Goal: Transaction & Acquisition: Purchase product/service

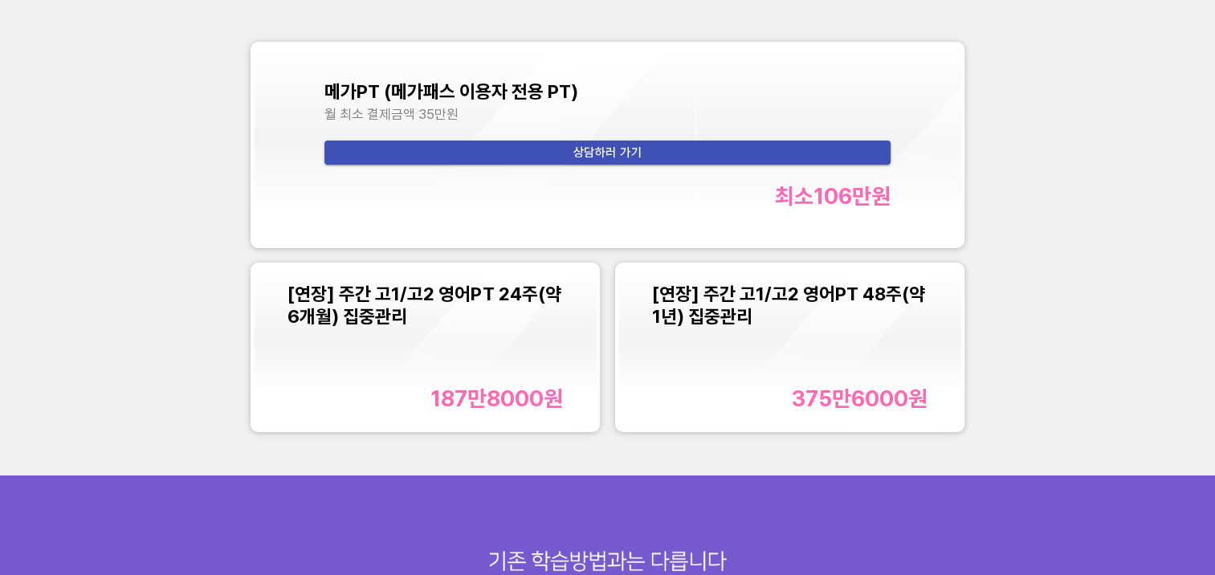
scroll to position [1887, 0]
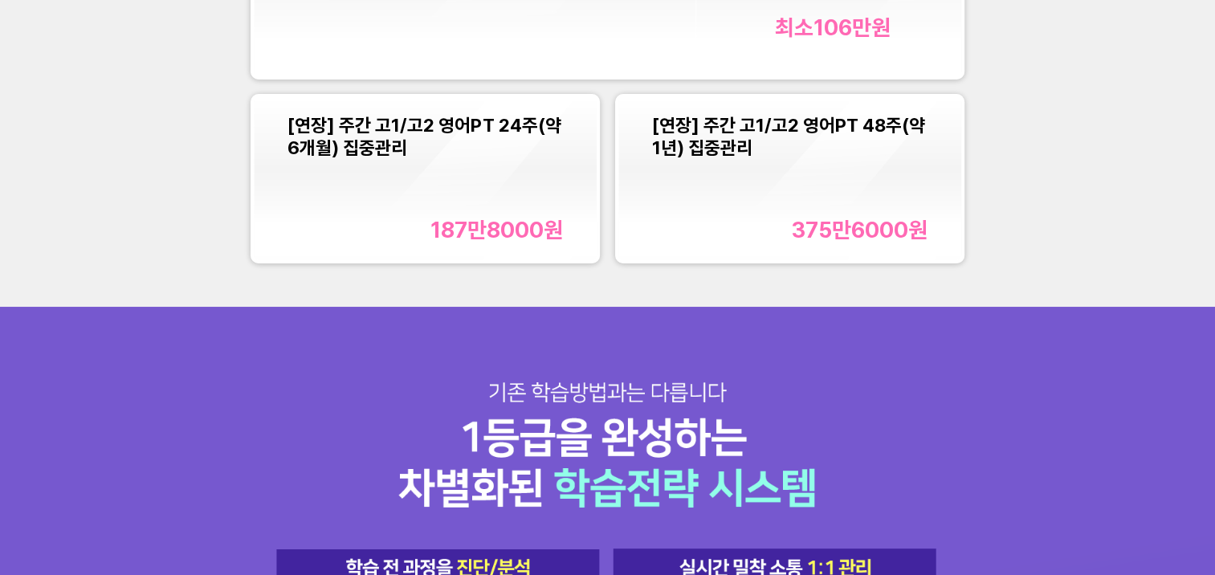
click at [443, 180] on div "[연장] 주간 고1/고2 영어PT 24주(약 6개월) 집중관리 187만8000 원" at bounding box center [424, 178] width 275 height 128
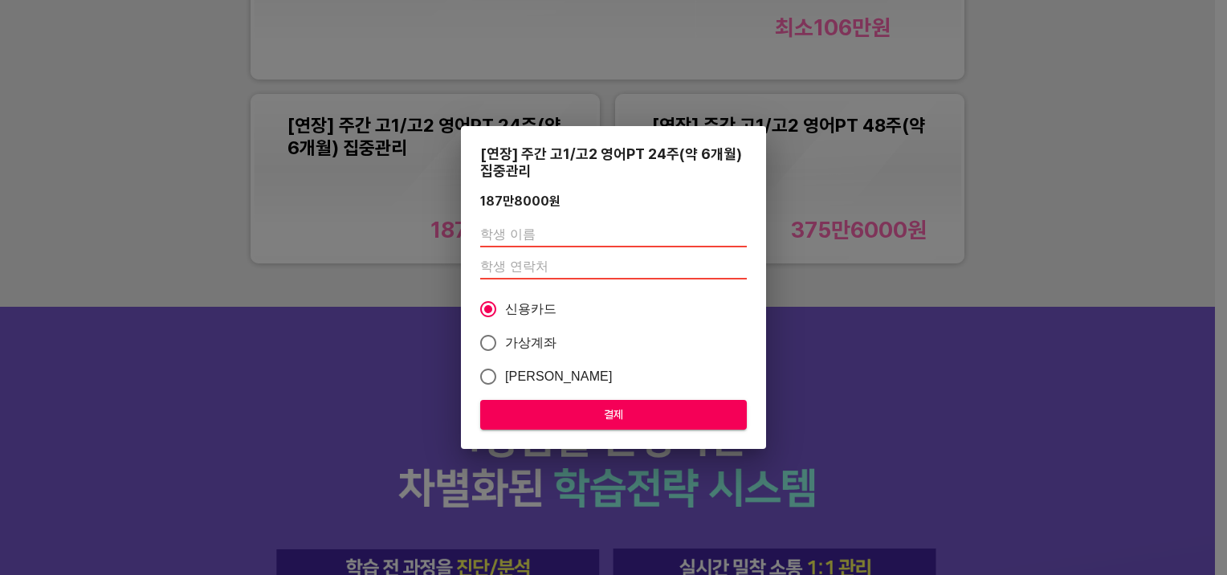
click at [588, 236] on input "text" at bounding box center [613, 235] width 267 height 26
type input "정미성"
click at [556, 267] on input "number" at bounding box center [613, 267] width 267 height 26
type input "01035905657"
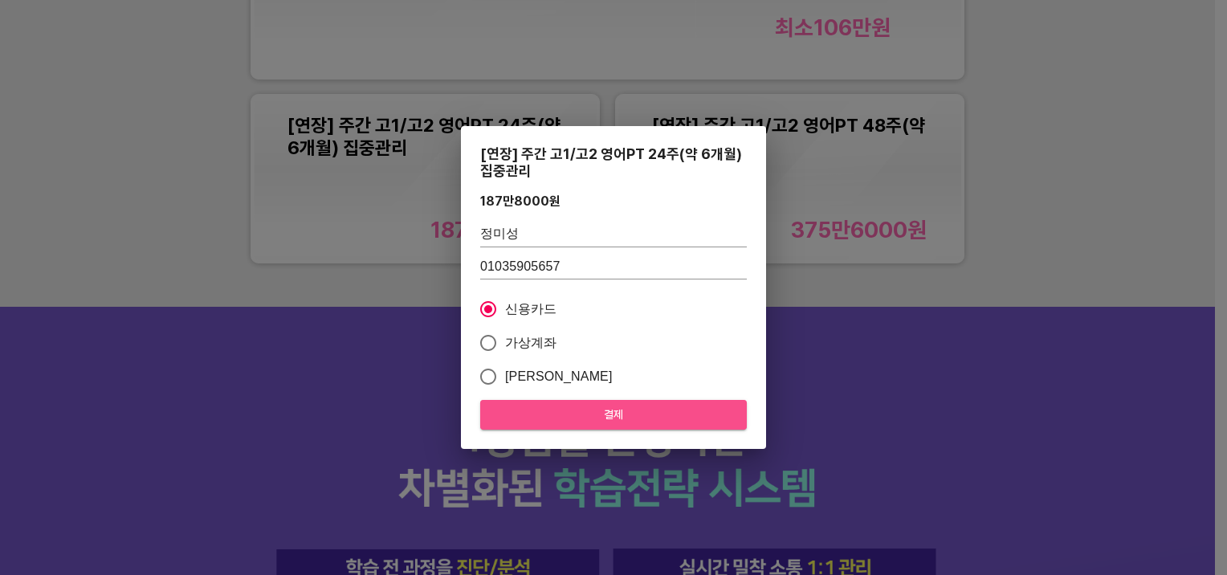
click at [584, 417] on span "결제" at bounding box center [613, 415] width 241 height 20
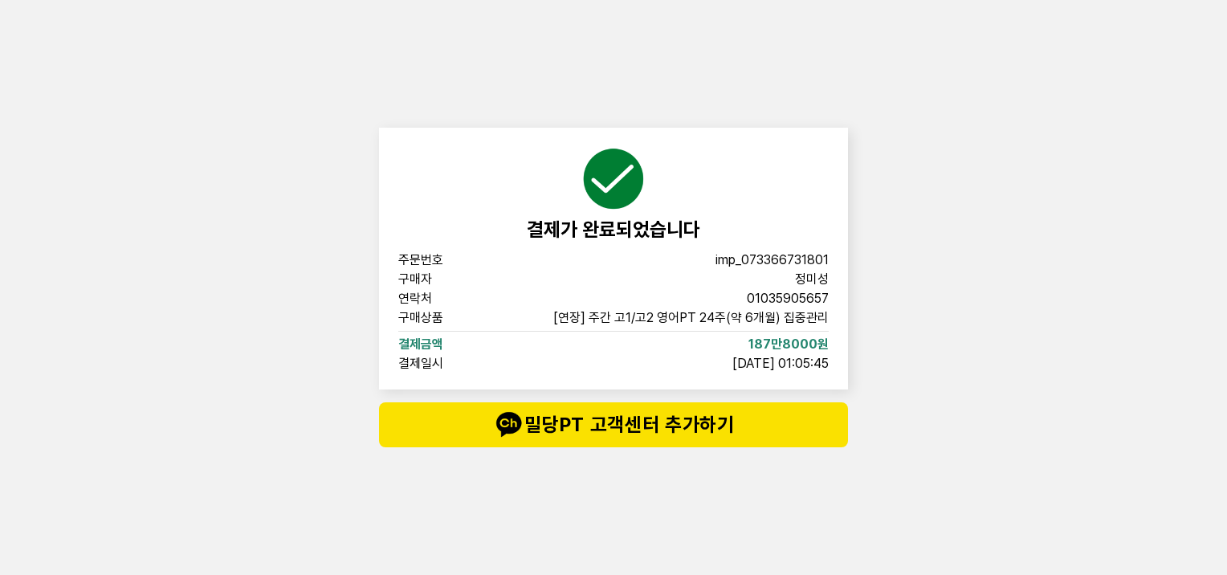
click at [362, 353] on div "결제가 완료되었습니다 주문번호 imp_[PHONE_NUMBER] 구매자 정미성 연락처 01035905657 구매상품 [연장] 주간 고1/고2 …" at bounding box center [613, 287] width 1227 height 575
click at [657, 506] on div "결제가 완료되었습니다 주문번호 imp_[PHONE_NUMBER] 구매자 정미성 연락처 01035905657 구매상품 [연장] 주간 고1/고2 …" at bounding box center [614, 287] width 482 height 575
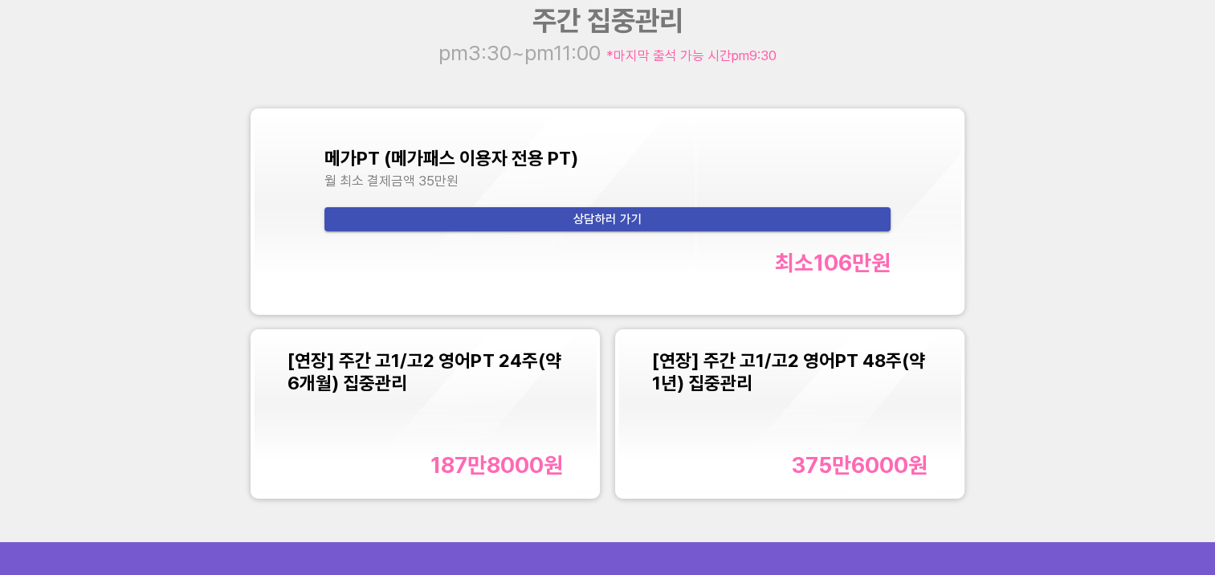
scroll to position [1647, 0]
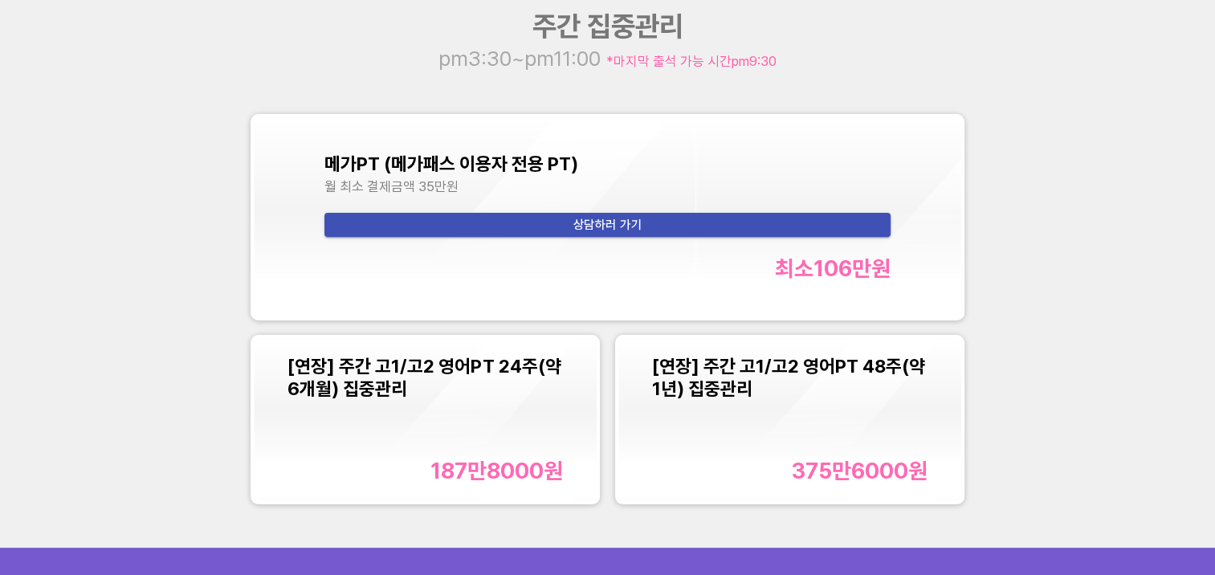
click at [474, 482] on div "187만8000 원" at bounding box center [496, 471] width 132 height 26
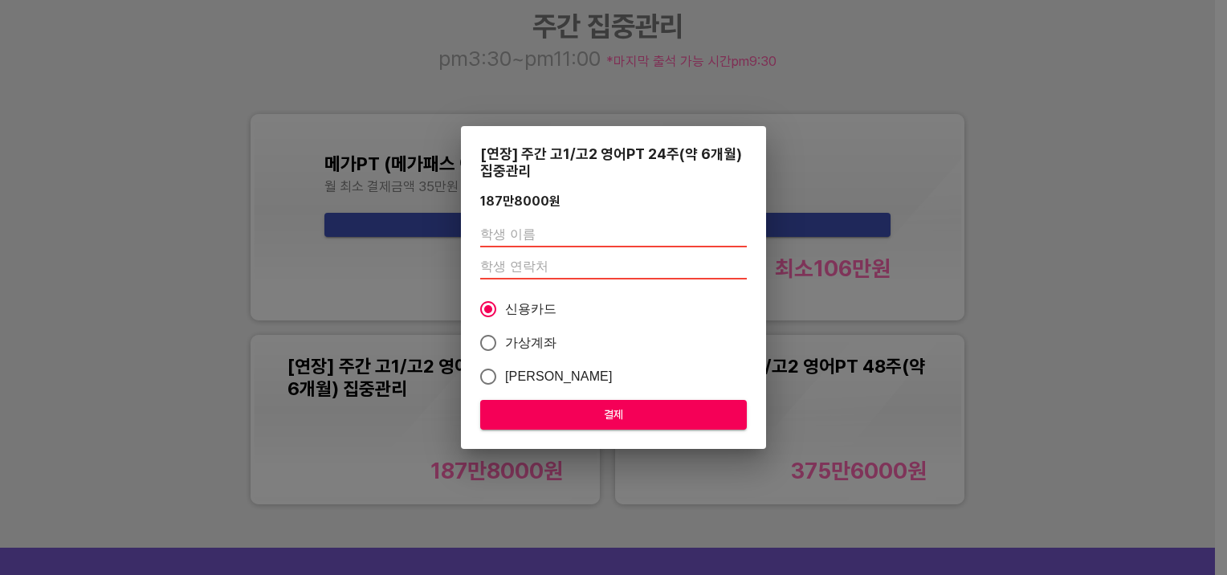
click at [1118, 193] on div "[연장] 주간 고1/고2 영어PT 24주(약 6개월) 집중관리 187만8000 원 신용카드 가상계좌 카카오페이 결제" at bounding box center [613, 287] width 1227 height 575
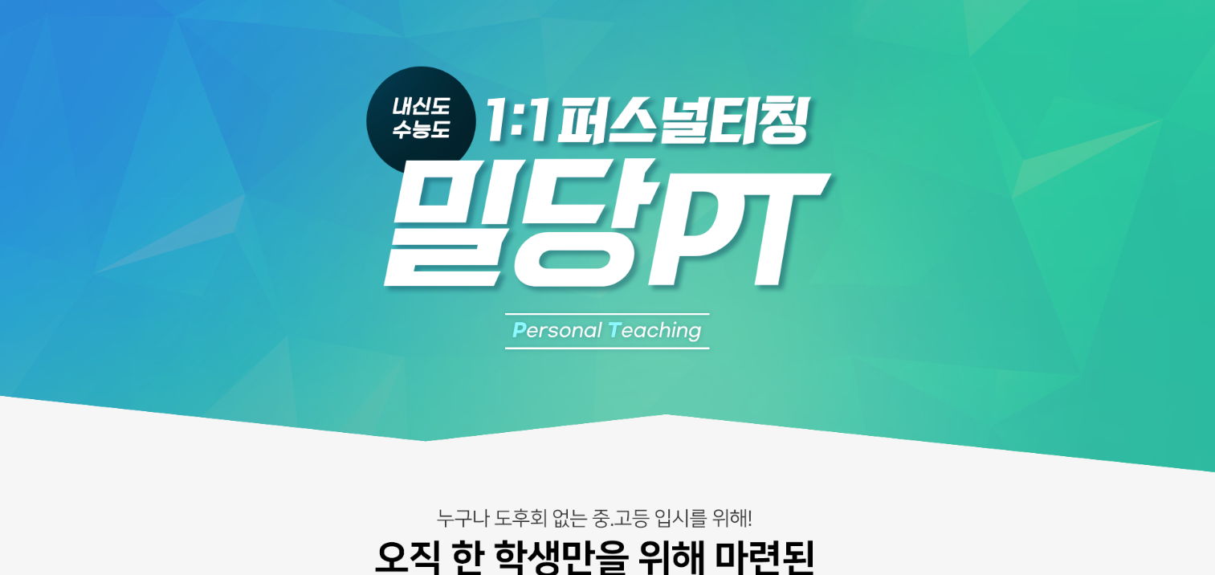
scroll to position [0, 0]
